Goal: Ask a question

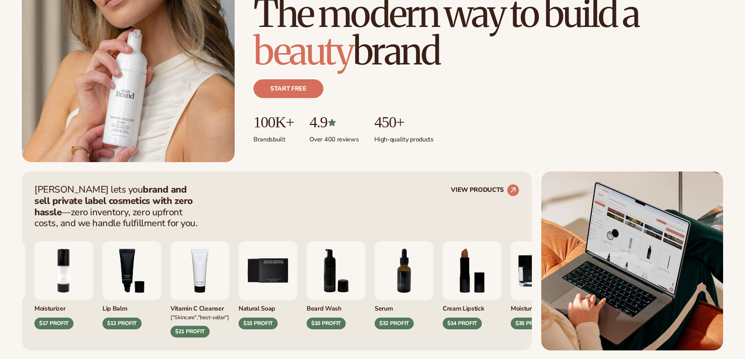
scroll to position [156, 0]
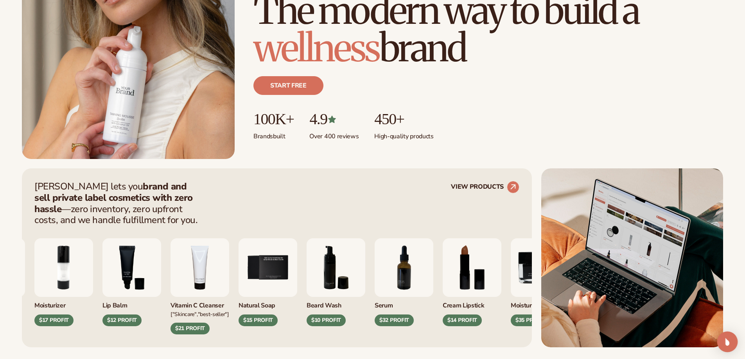
click at [729, 338] on img "Open Intercom Messenger" at bounding box center [727, 342] width 10 height 10
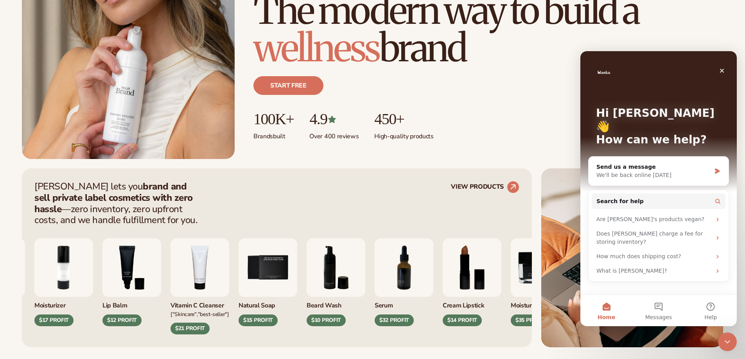
scroll to position [0, 0]
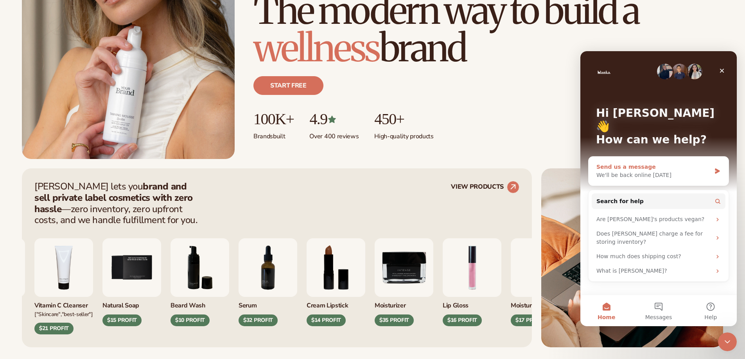
click at [681, 157] on div "Send us a message We'll be back online [DATE]" at bounding box center [659, 171] width 140 height 29
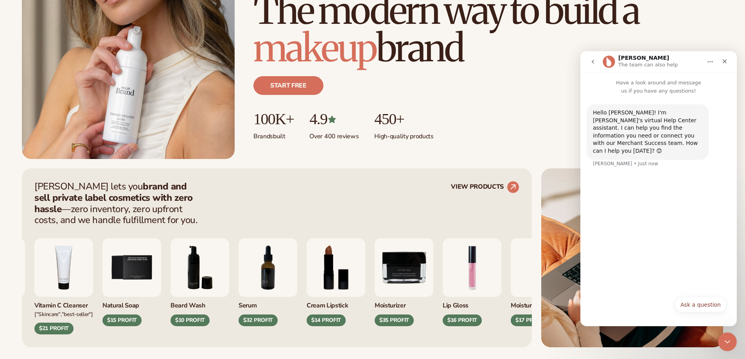
click at [697, 302] on button "Ask a question" at bounding box center [701, 305] width 52 height 16
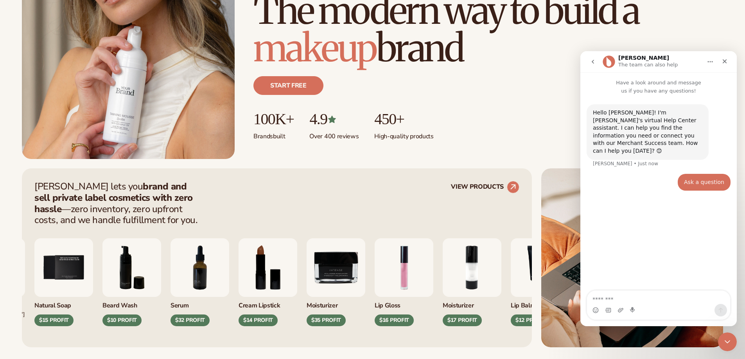
click at [658, 291] on textarea "Message…" at bounding box center [658, 297] width 143 height 13
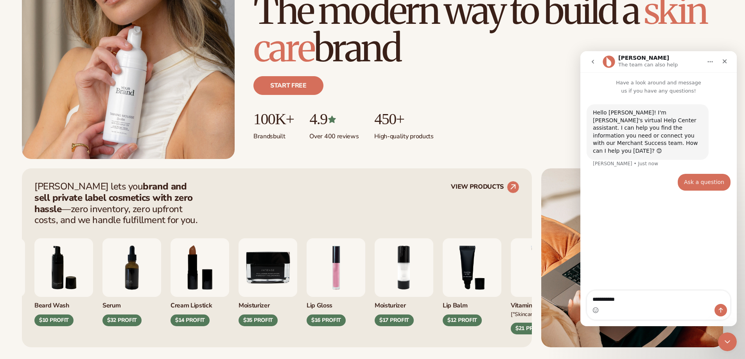
type textarea "**********"
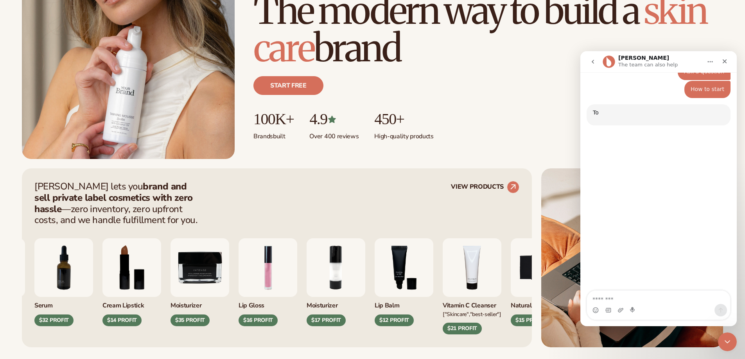
scroll to position [106, 0]
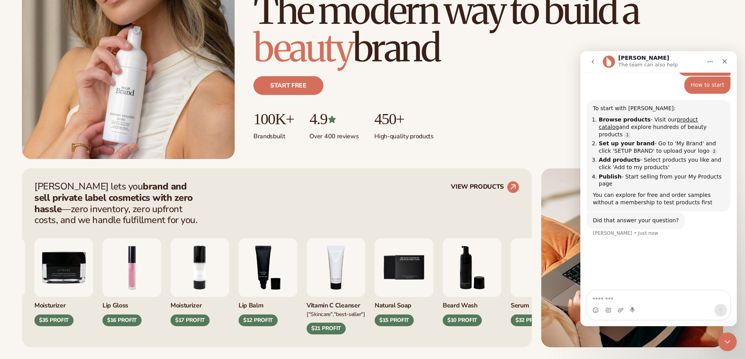
click at [653, 295] on textarea "Message…" at bounding box center [658, 297] width 143 height 13
type textarea "***"
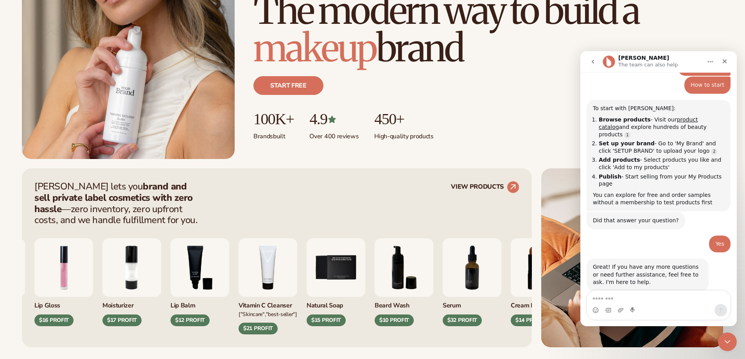
scroll to position [109, 0]
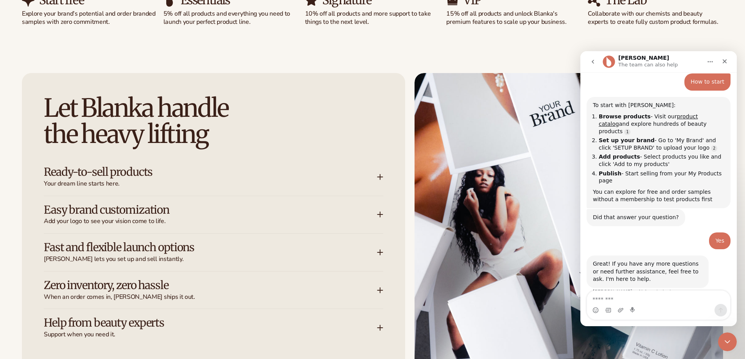
click at [659, 294] on textarea "Message…" at bounding box center [658, 297] width 143 height 13
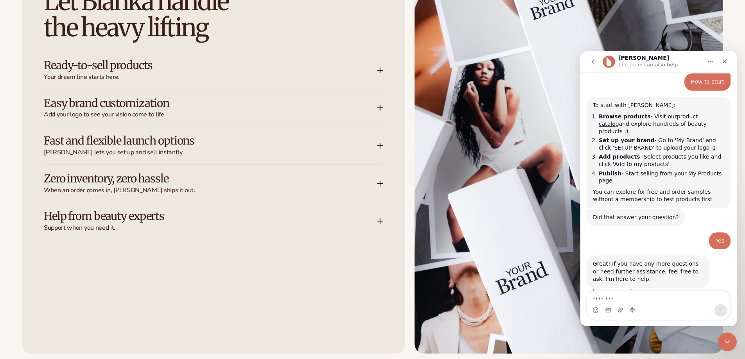
scroll to position [1095, 0]
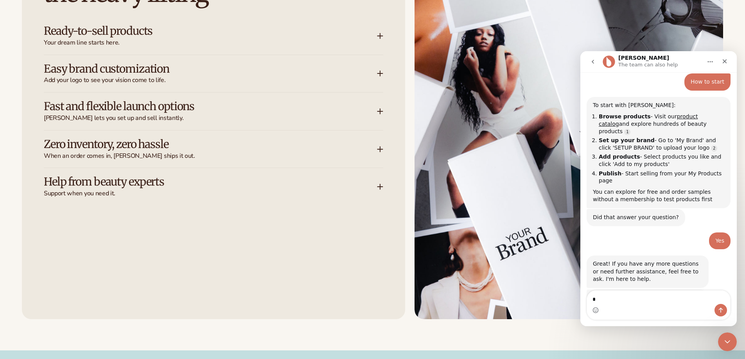
type textarea "**"
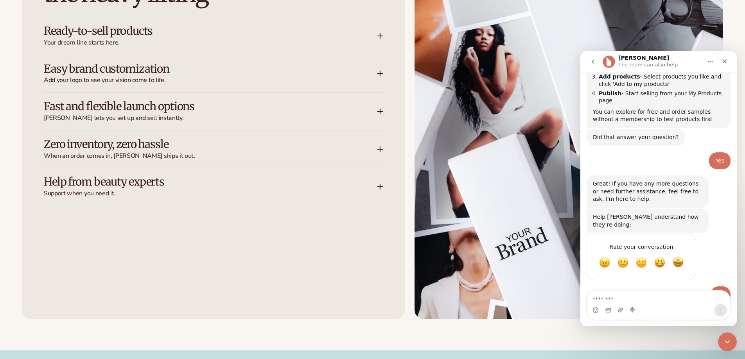
scroll to position [215, 0]
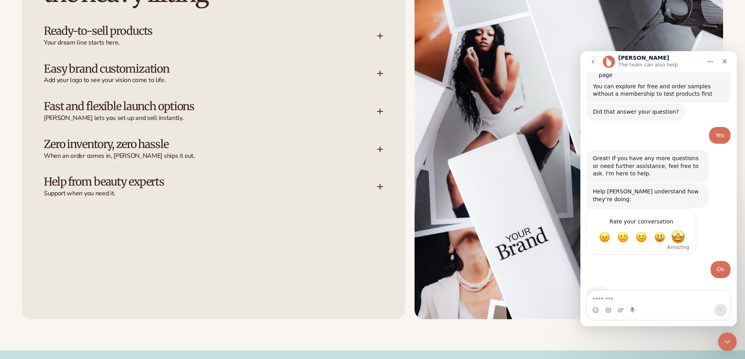
click at [682, 230] on span "Amazing" at bounding box center [678, 237] width 14 height 14
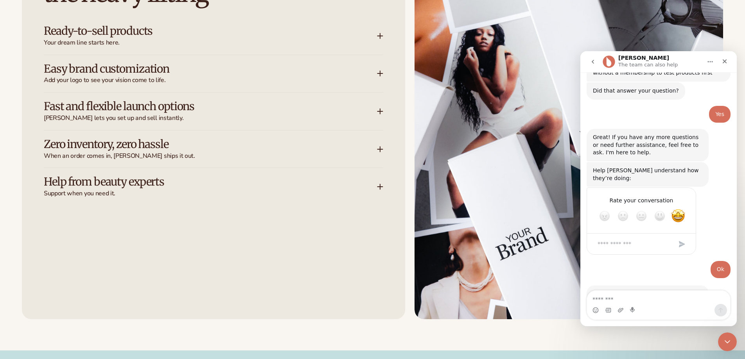
scroll to position [257, 0]
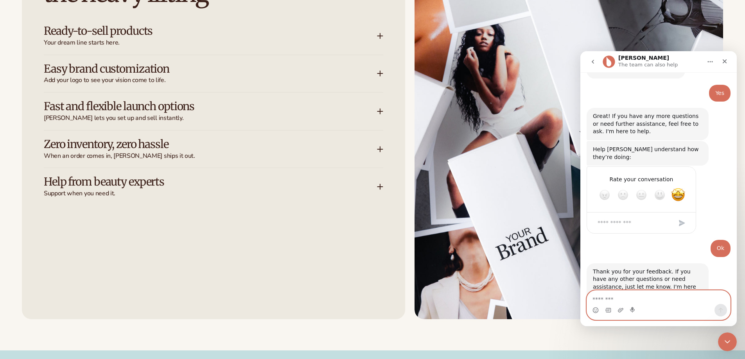
click at [656, 304] on textarea "Message…" at bounding box center [658, 297] width 143 height 13
type textarea "*****"
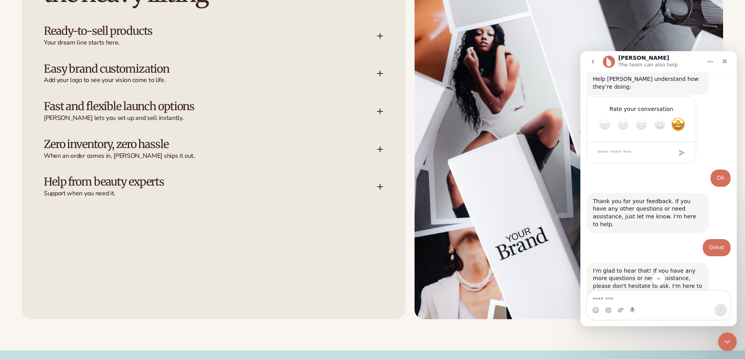
scroll to position [397, 0]
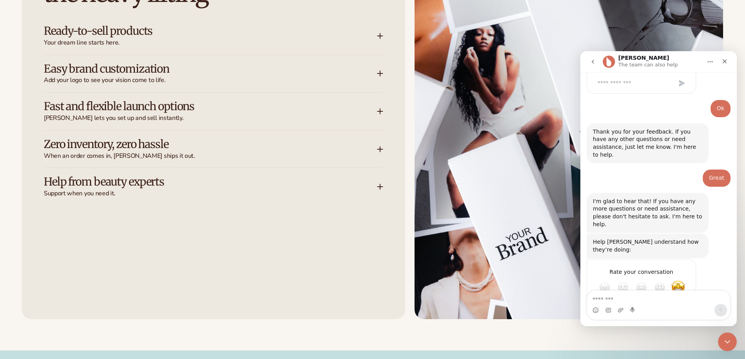
click at [591, 60] on icon "go back" at bounding box center [593, 62] width 6 height 6
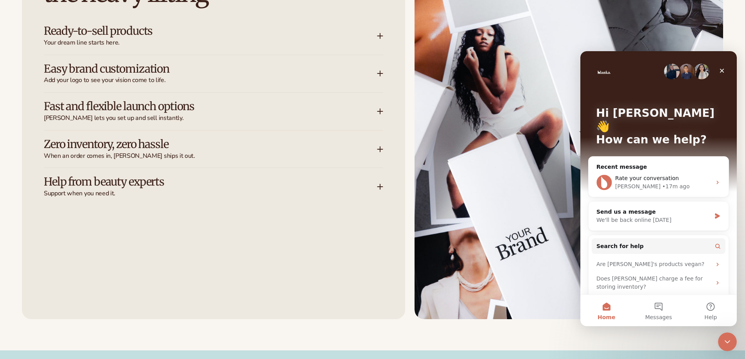
scroll to position [0, 0]
click at [665, 175] on span "Rate your conversation" at bounding box center [647, 178] width 64 height 6
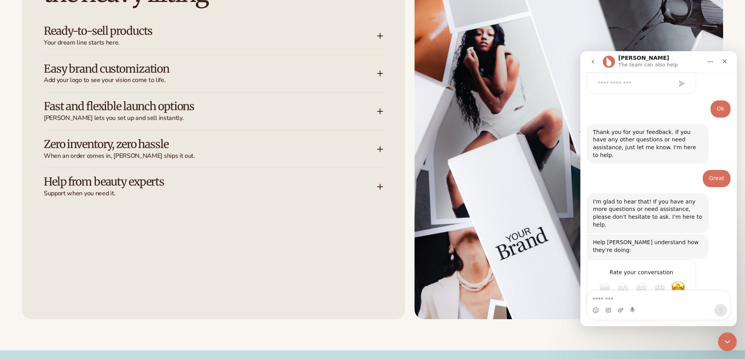
scroll to position [397, 0]
click at [678, 281] on span "Amazing" at bounding box center [678, 288] width 14 height 14
click at [684, 308] on div "Submit" at bounding box center [682, 316] width 16 height 16
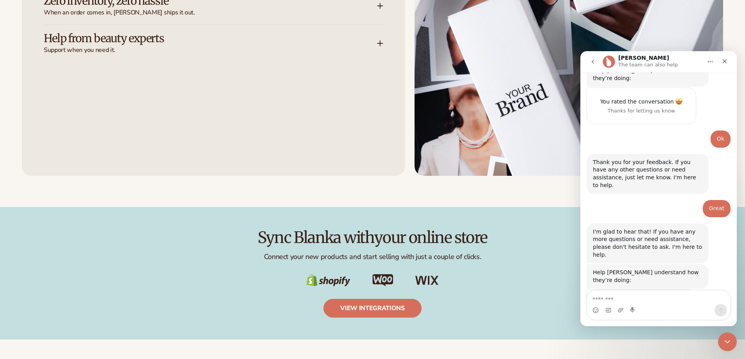
scroll to position [1252, 0]
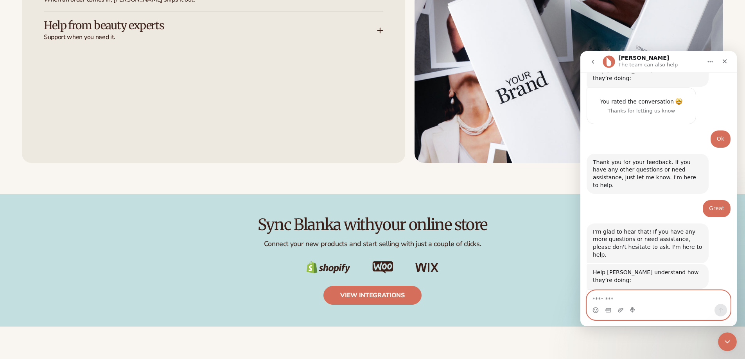
click at [648, 293] on textarea "Message…" at bounding box center [658, 297] width 143 height 13
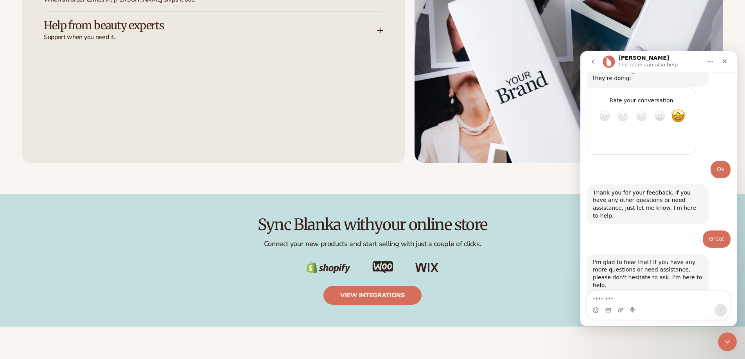
scroll to position [397, 0]
